Goal: Transaction & Acquisition: Purchase product/service

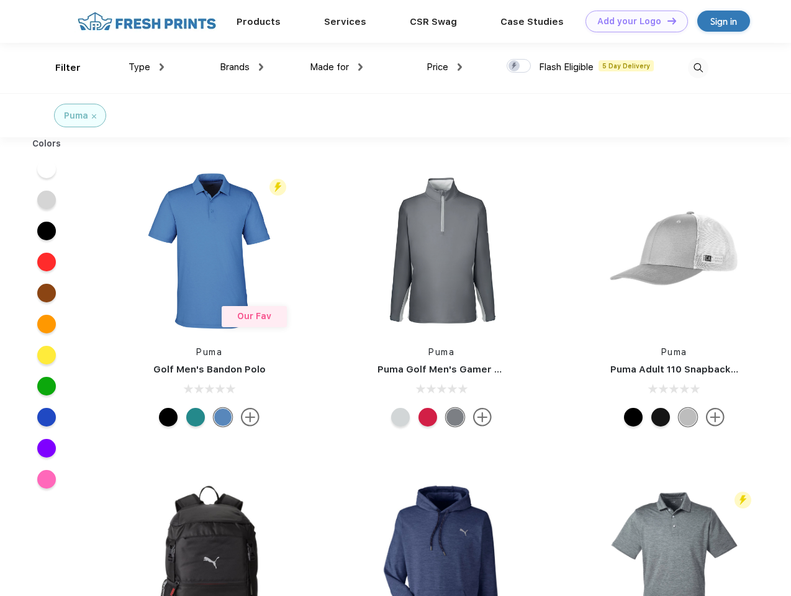
scroll to position [1, 0]
click at [632, 21] on link "Add your Logo Design Tool" at bounding box center [636, 22] width 102 height 22
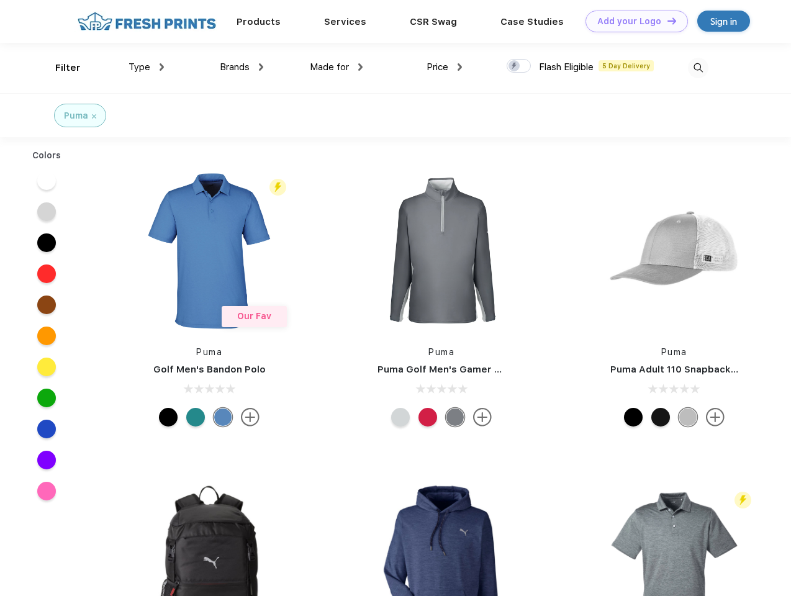
click at [0, 0] on div "Design Tool" at bounding box center [0, 0] width 0 height 0
click at [666, 20] on link "Add your Logo Design Tool" at bounding box center [636, 22] width 102 height 22
click at [60, 68] on div "Filter" at bounding box center [67, 68] width 25 height 14
click at [146, 67] on span "Type" at bounding box center [139, 66] width 22 height 11
click at [241, 67] on span "Brands" at bounding box center [235, 66] width 30 height 11
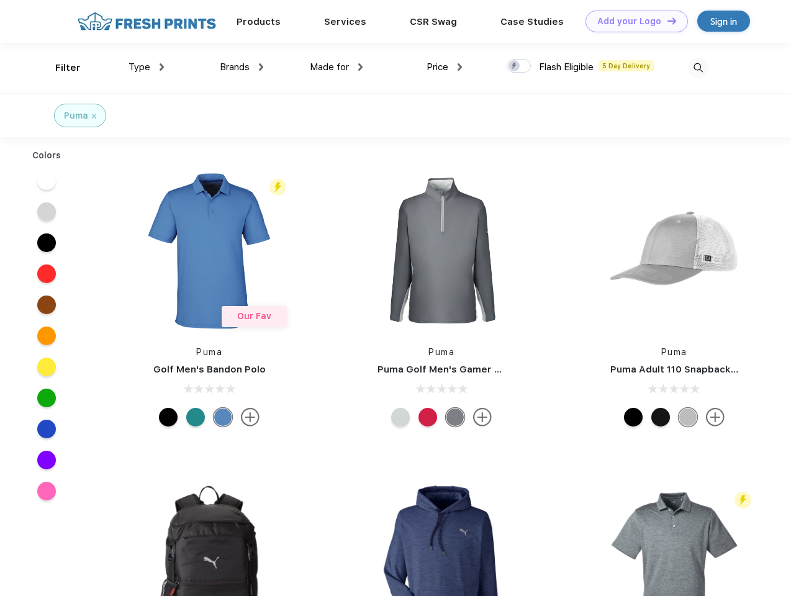
click at [336, 67] on span "Made for" at bounding box center [329, 66] width 39 height 11
click at [444, 67] on span "Price" at bounding box center [437, 66] width 22 height 11
click at [519, 66] on div at bounding box center [518, 66] width 24 height 14
click at [515, 66] on input "checkbox" at bounding box center [510, 62] width 8 height 8
click at [698, 68] on img at bounding box center [698, 68] width 20 height 20
